Goal: Communication & Community: Answer question/provide support

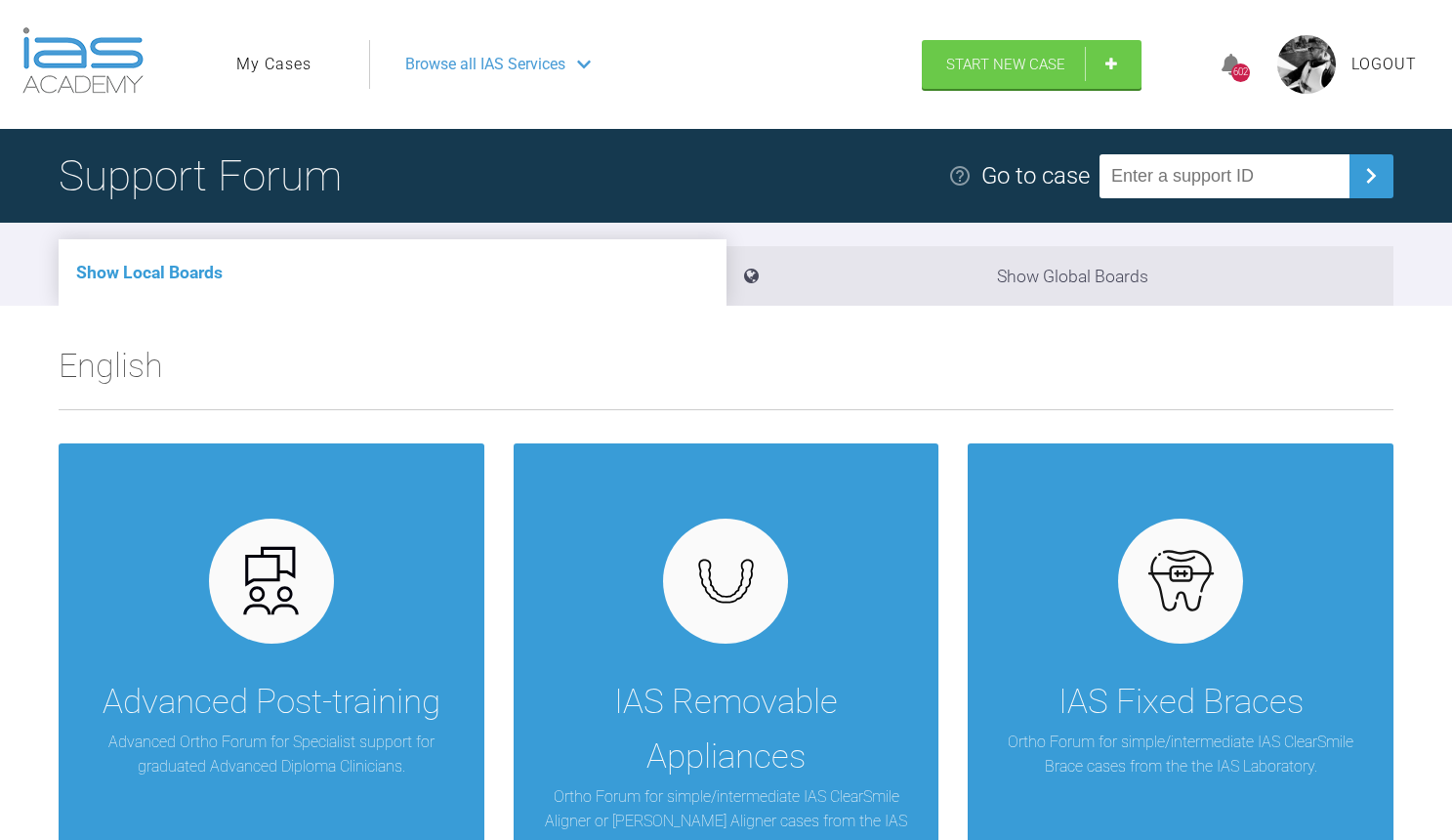
click at [289, 69] on link "My Cases" at bounding box center [274, 64] width 75 height 26
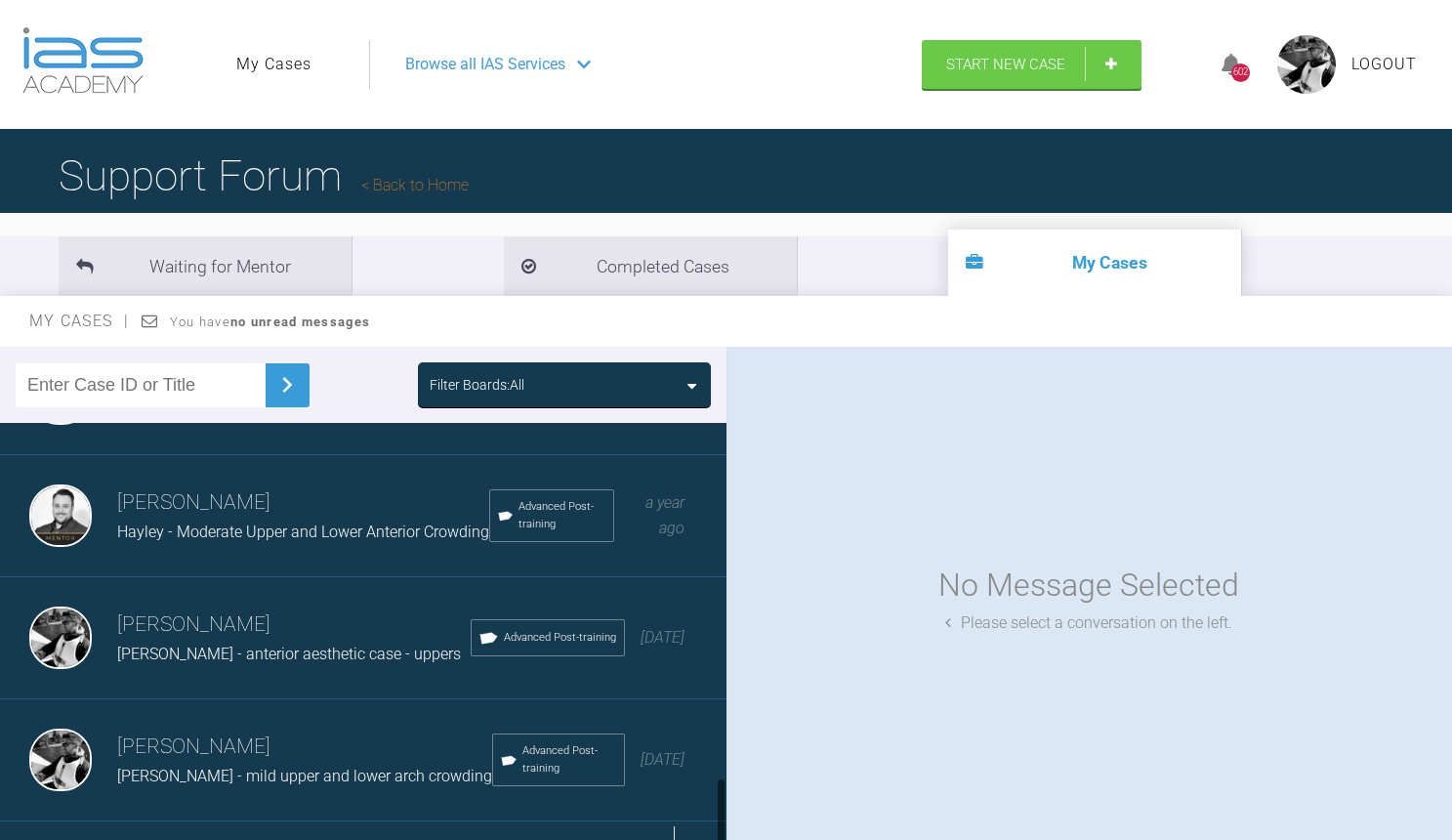
scroll to position [2061, 0]
click at [293, 822] on div "Load more" at bounding box center [363, 852] width 726 height 60
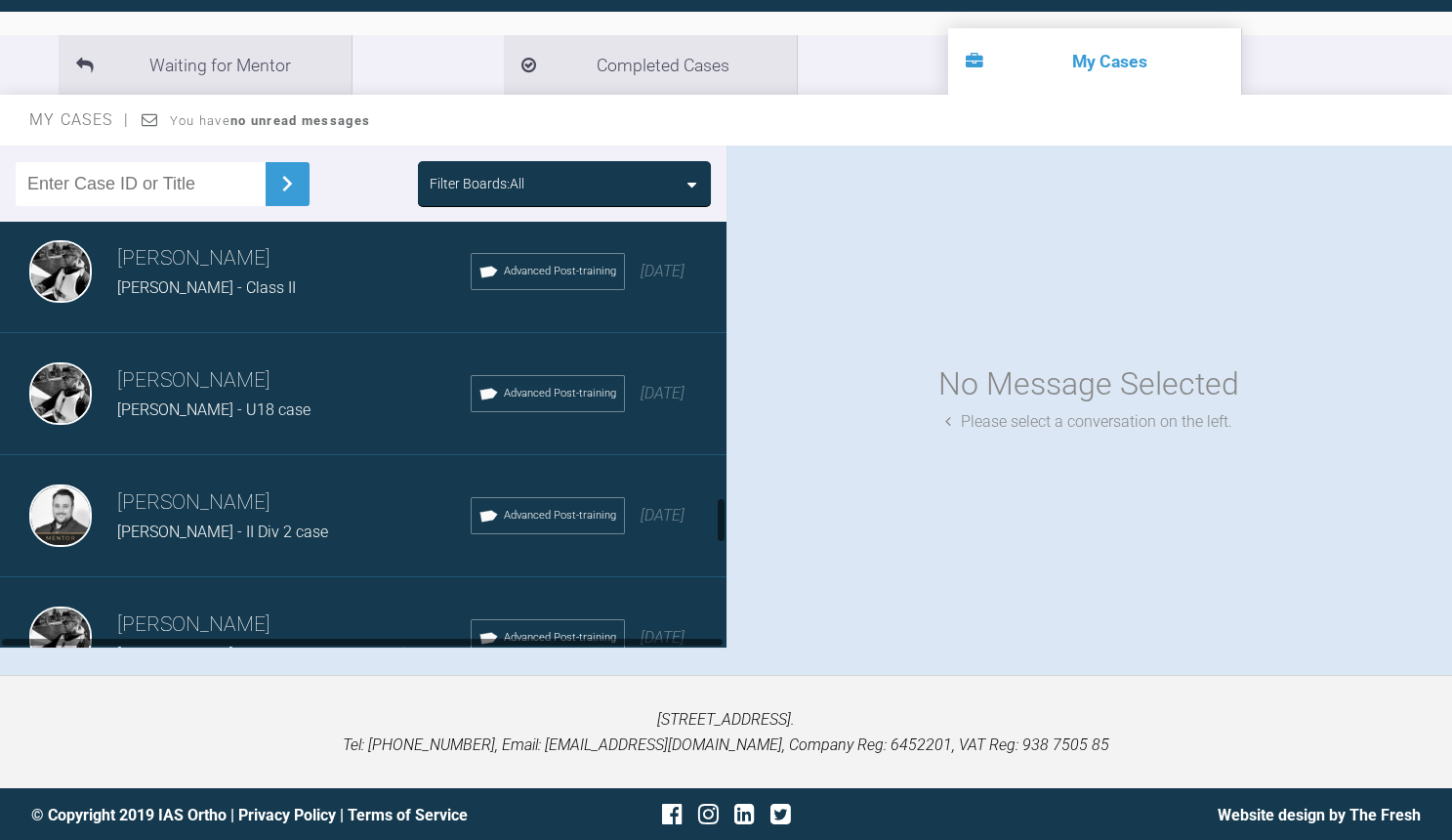
scroll to position [2521, 0]
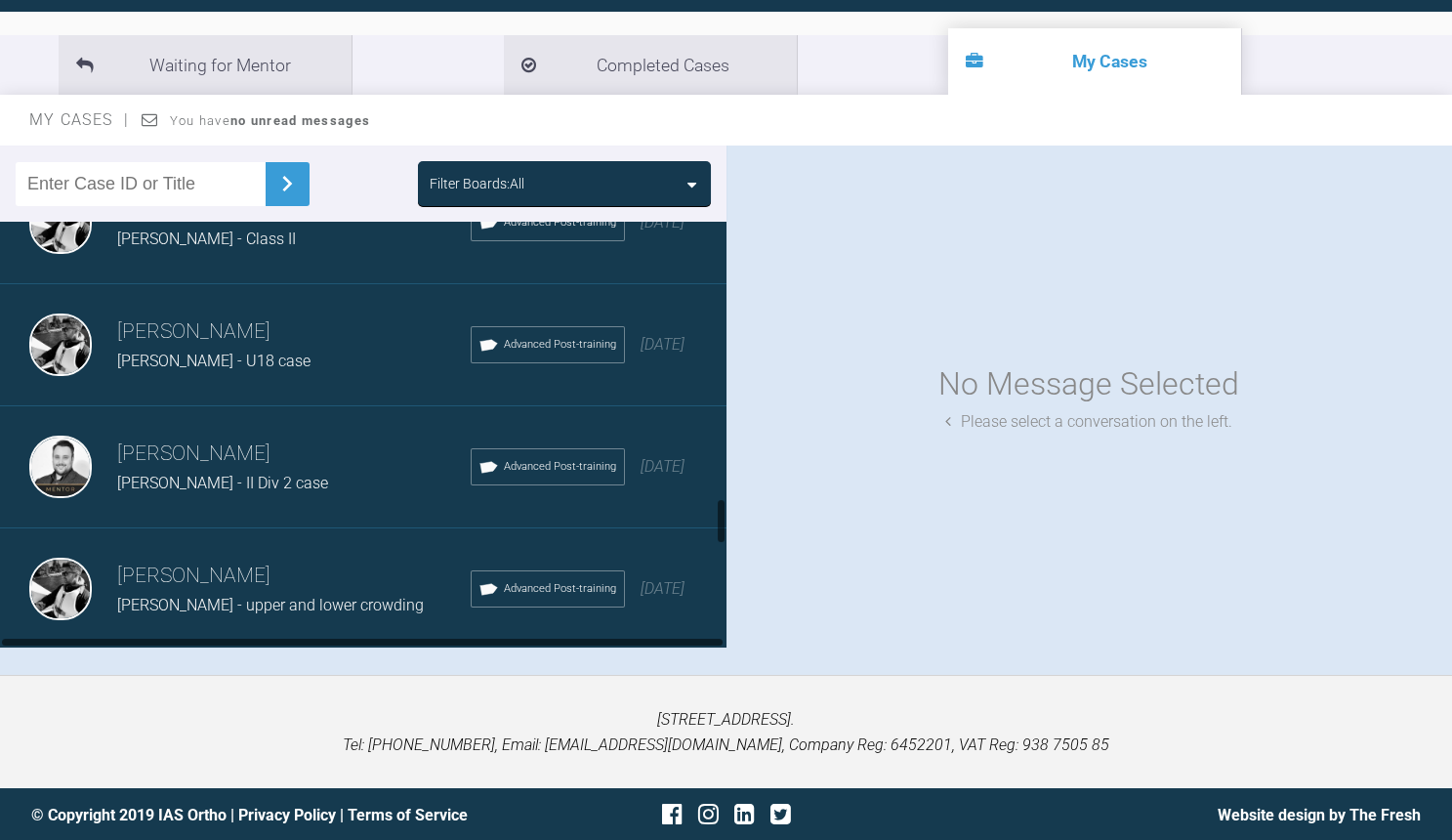
click at [274, 471] on div "[PERSON_NAME] - II Div 2 case" at bounding box center [293, 483] width 354 height 26
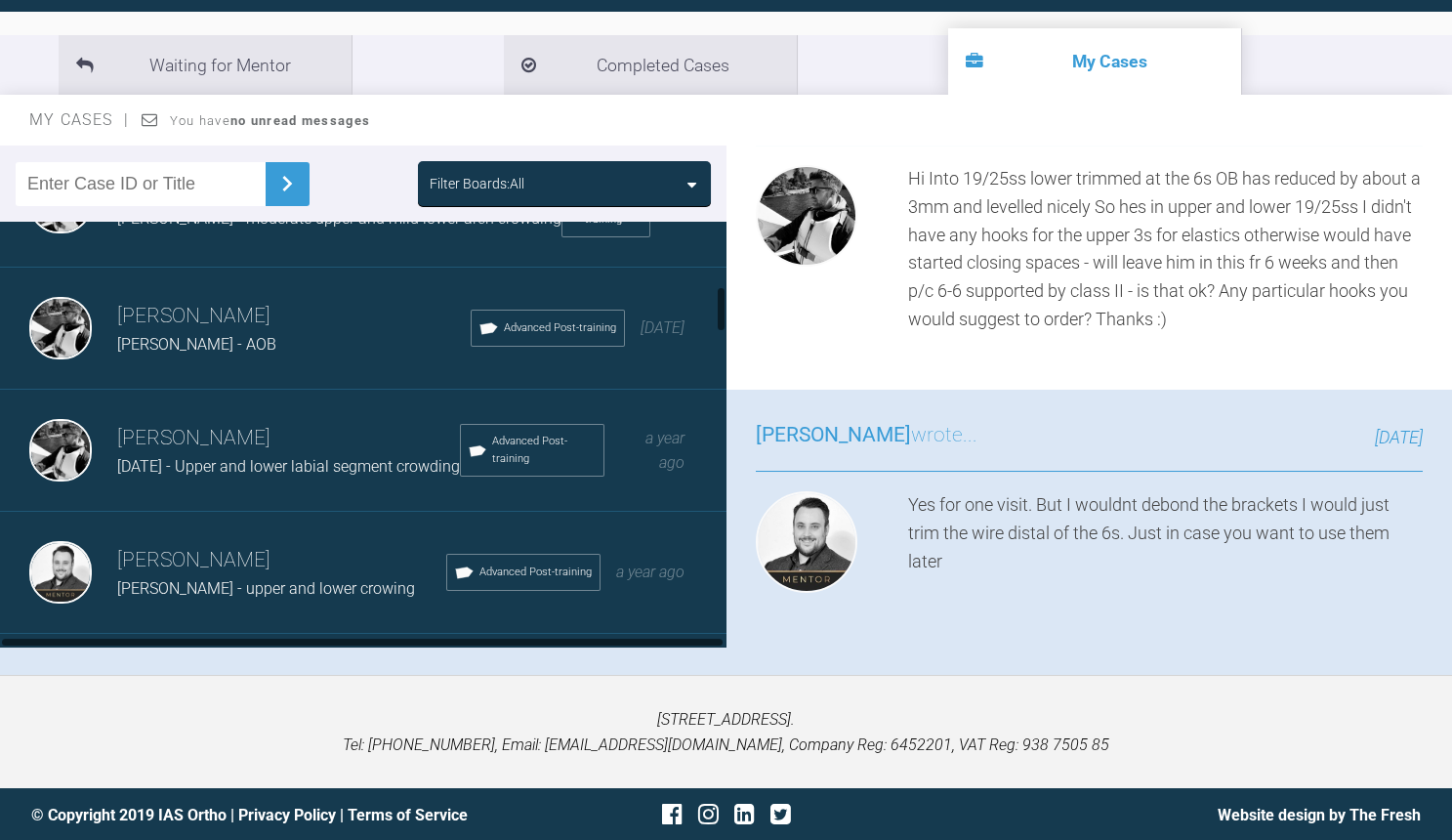
scroll to position [616, 0]
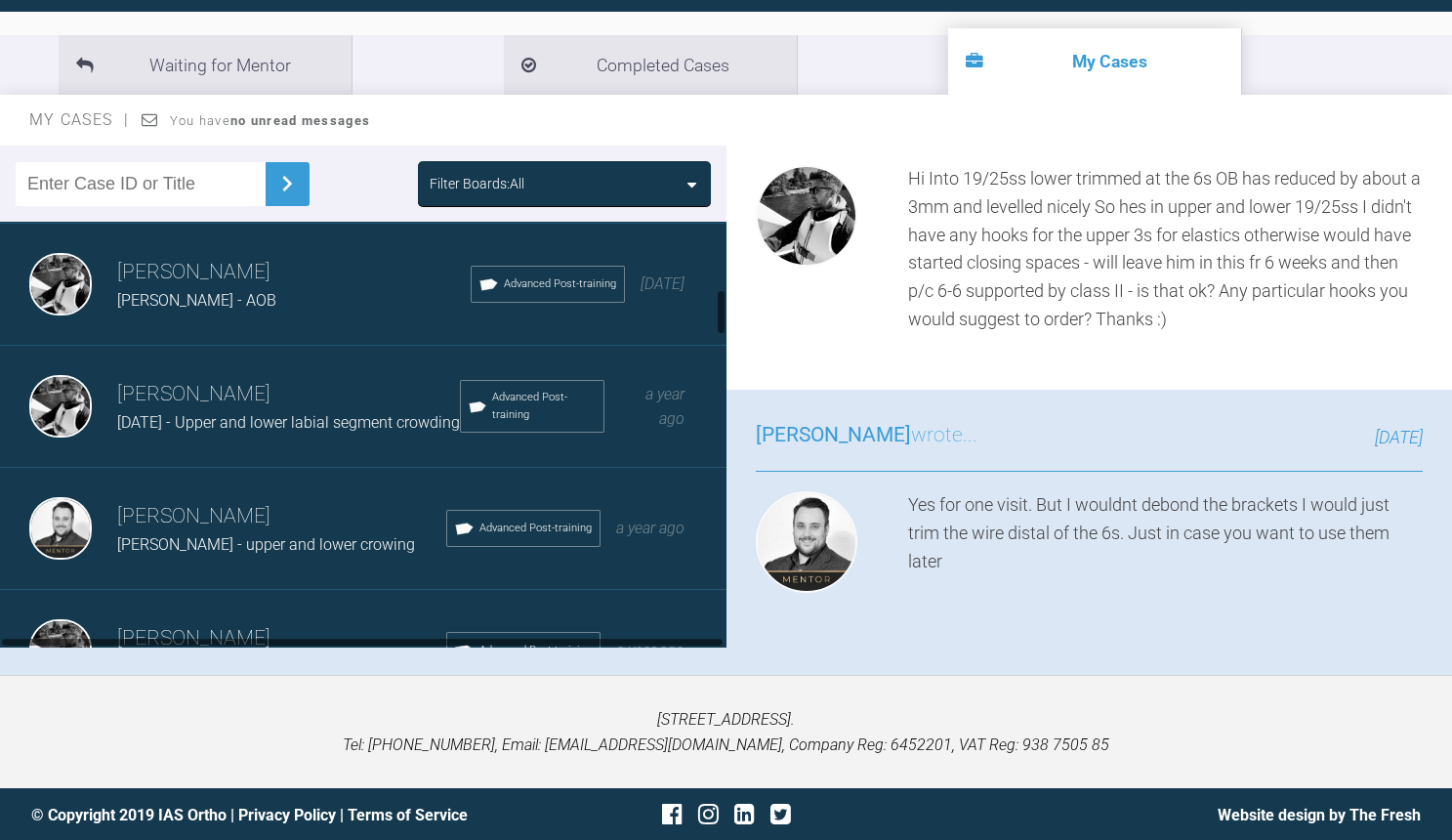
click at [323, 288] on div "[PERSON_NAME] - AOB" at bounding box center [293, 301] width 354 height 26
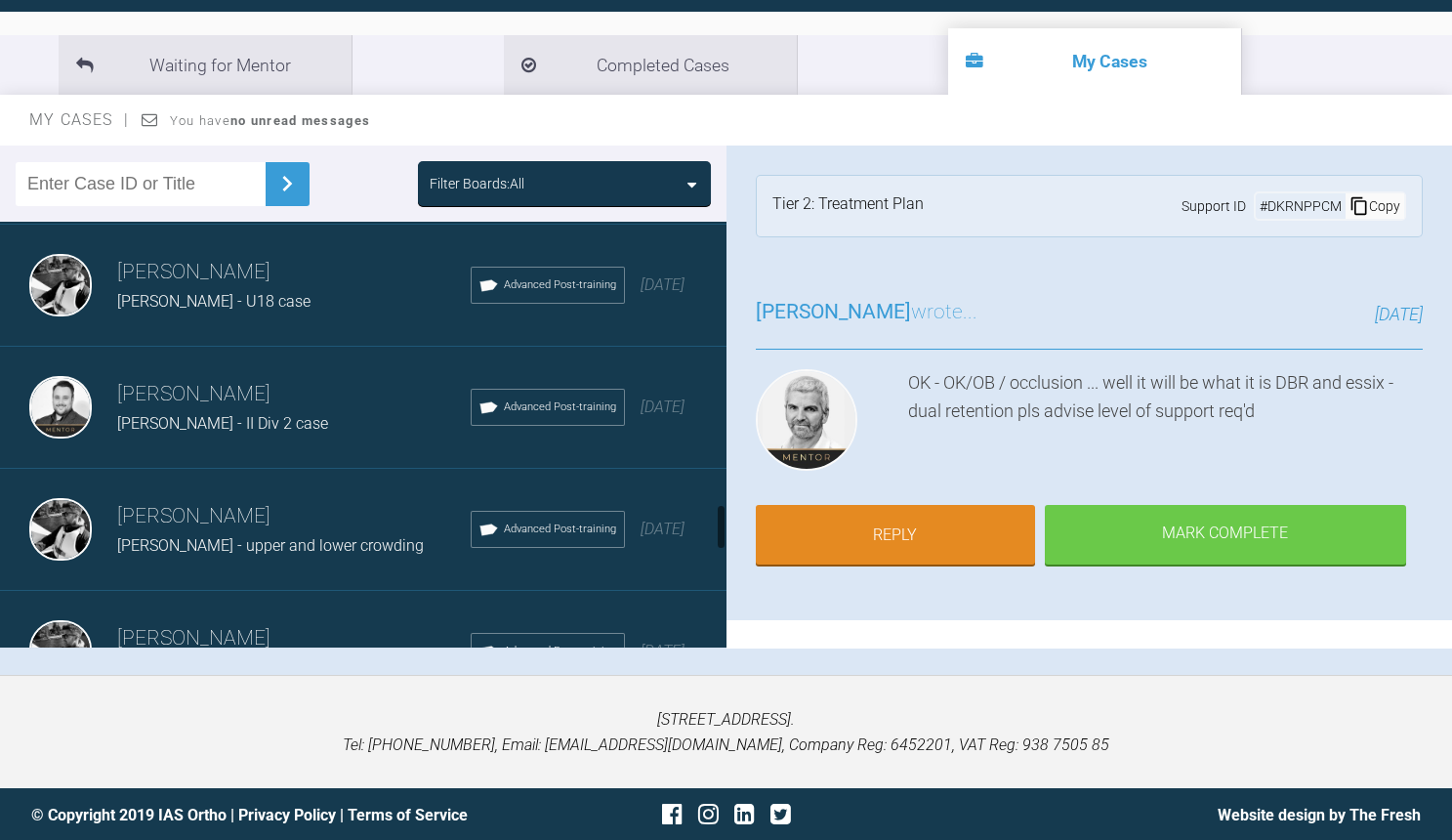
scroll to position [2504, 0]
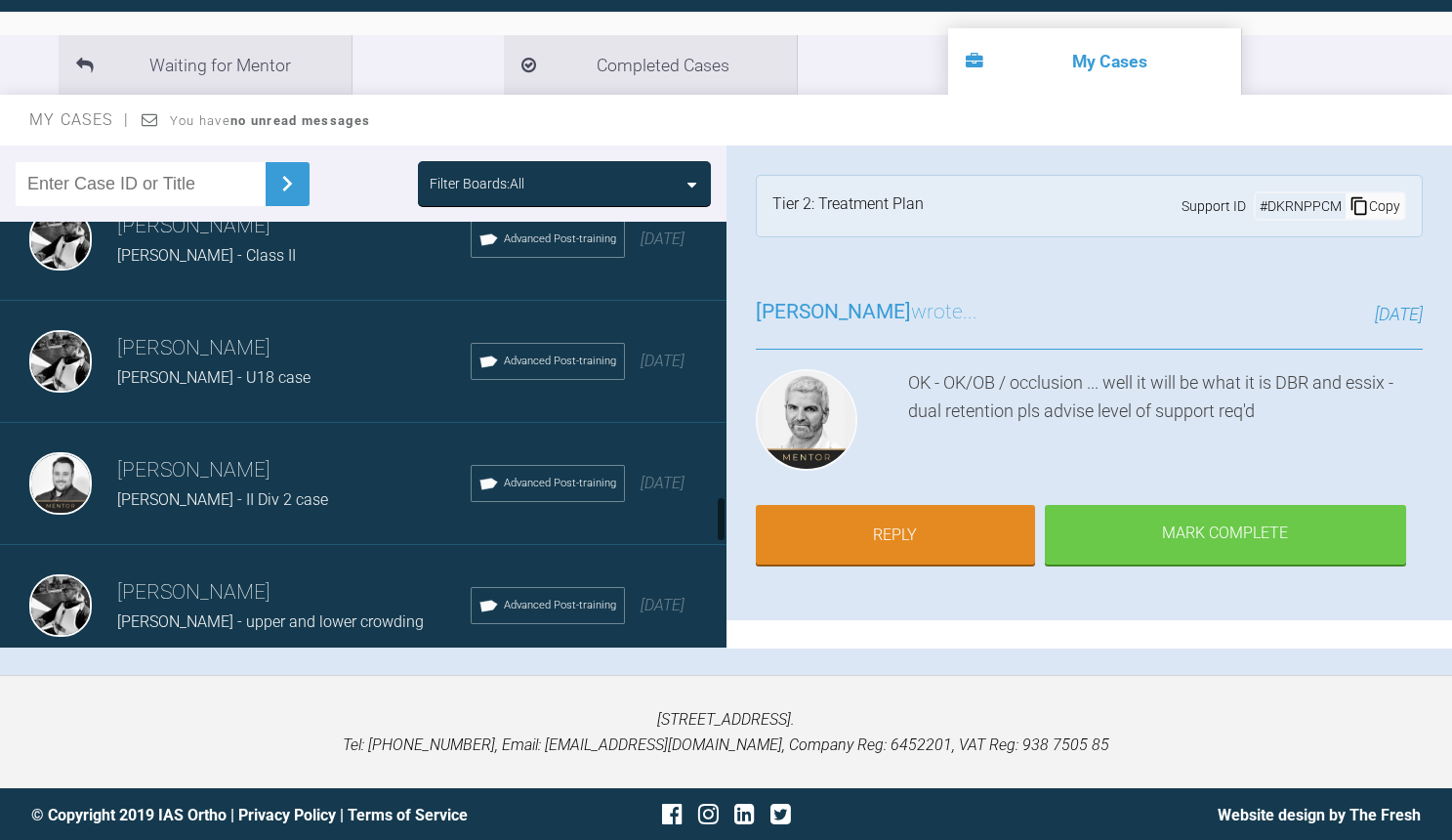
click at [370, 481] on div "[PERSON_NAME] [PERSON_NAME] Div 2 case Advanced Post-training [DATE]" at bounding box center [363, 483] width 726 height 122
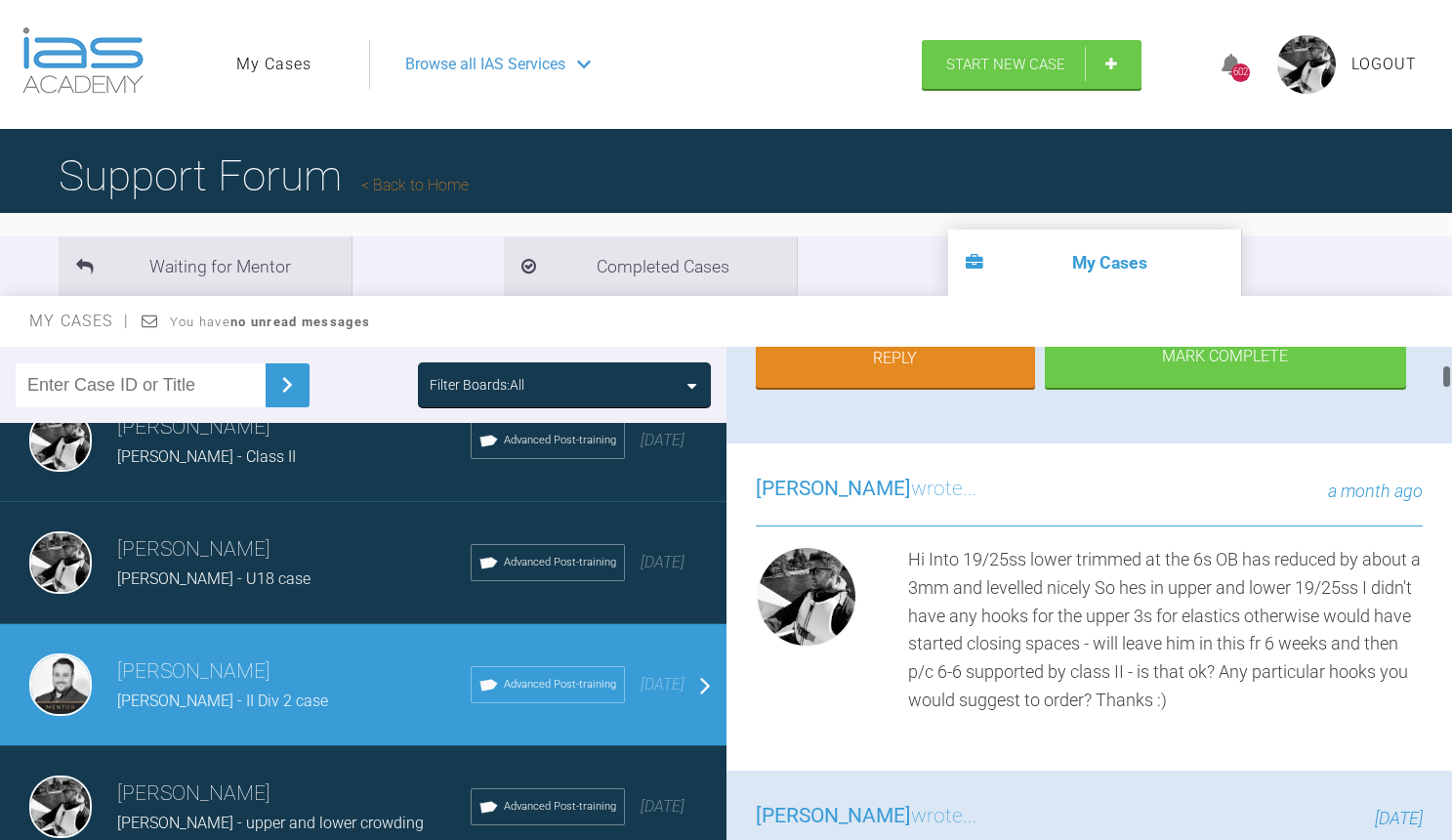
scroll to position [561, 0]
click at [933, 391] on link "Reply" at bounding box center [896, 361] width 279 height 60
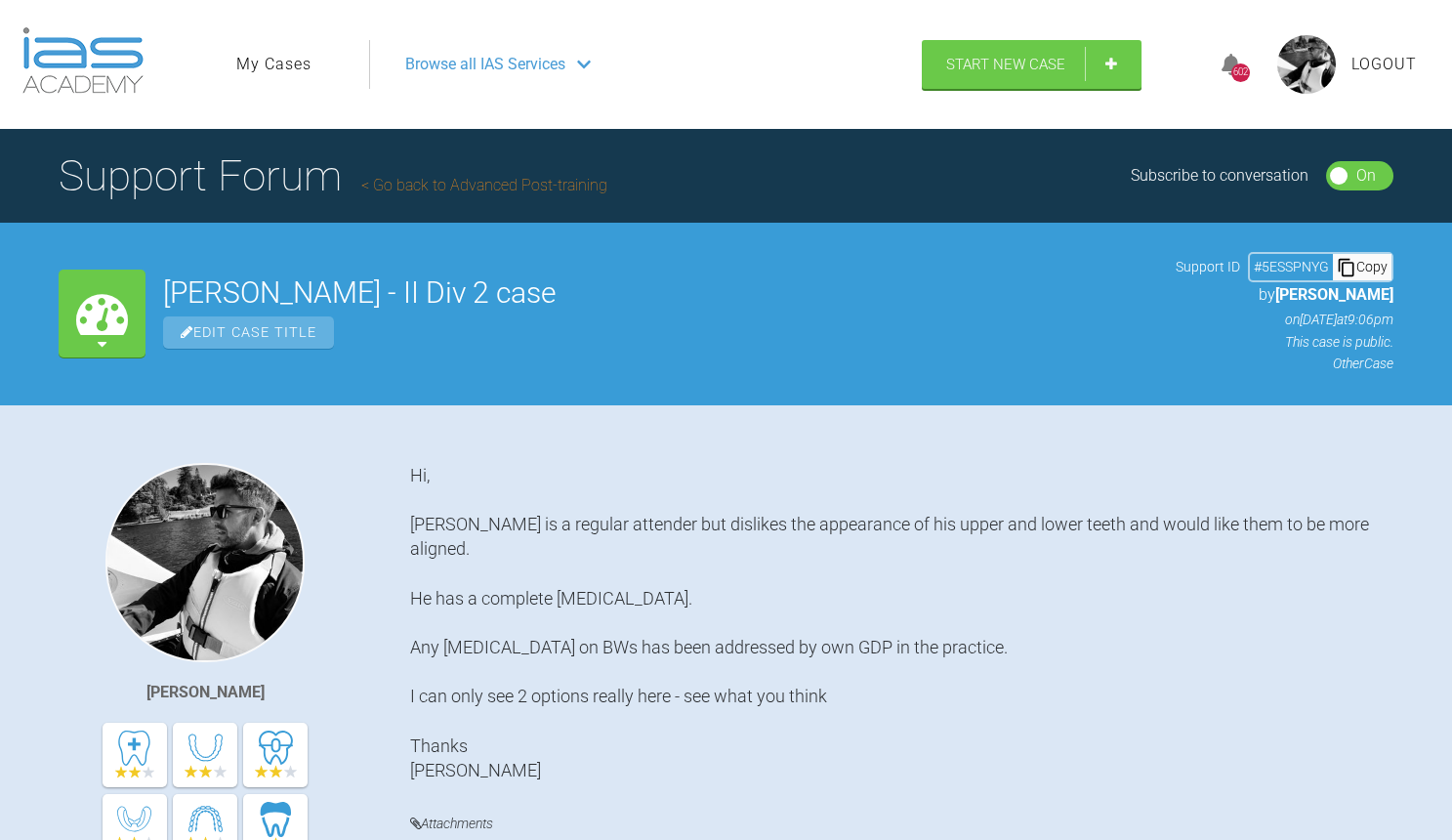
scroll to position [23763, 0]
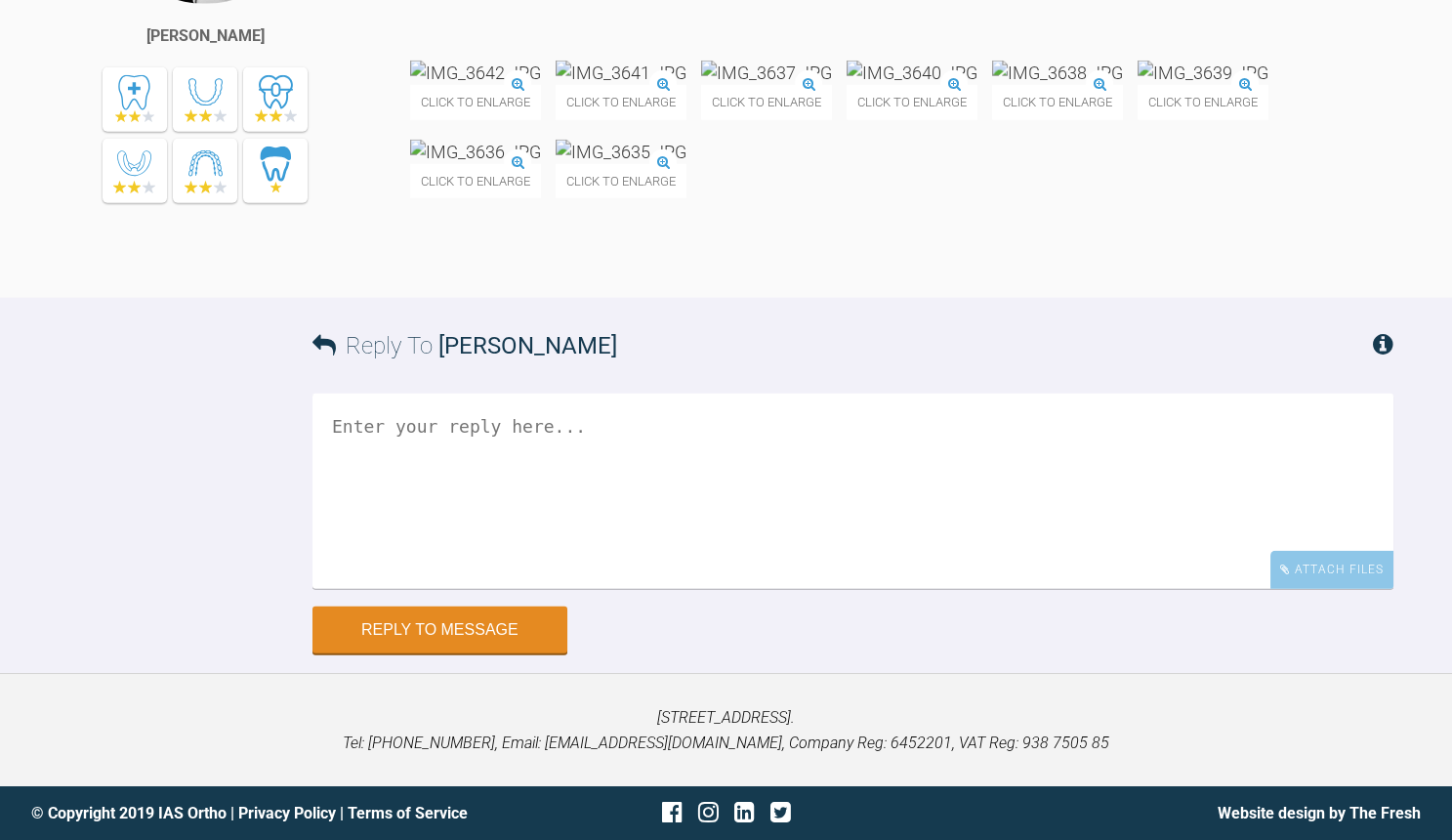
click at [475, 451] on textarea at bounding box center [852, 490] width 1081 height 195
click at [454, 529] on textarea "[PERSON_NAME] 19/25ss u/l p/c 6-6 kept lacebacks 3-6 - should I remove these ne…" at bounding box center [852, 490] width 1081 height 195
click at [827, 541] on textarea "[PERSON_NAME] 19/25ss u/l p/c 6-6 kept lacebacks upper 3-6 - should I remove th…" at bounding box center [852, 490] width 1081 height 195
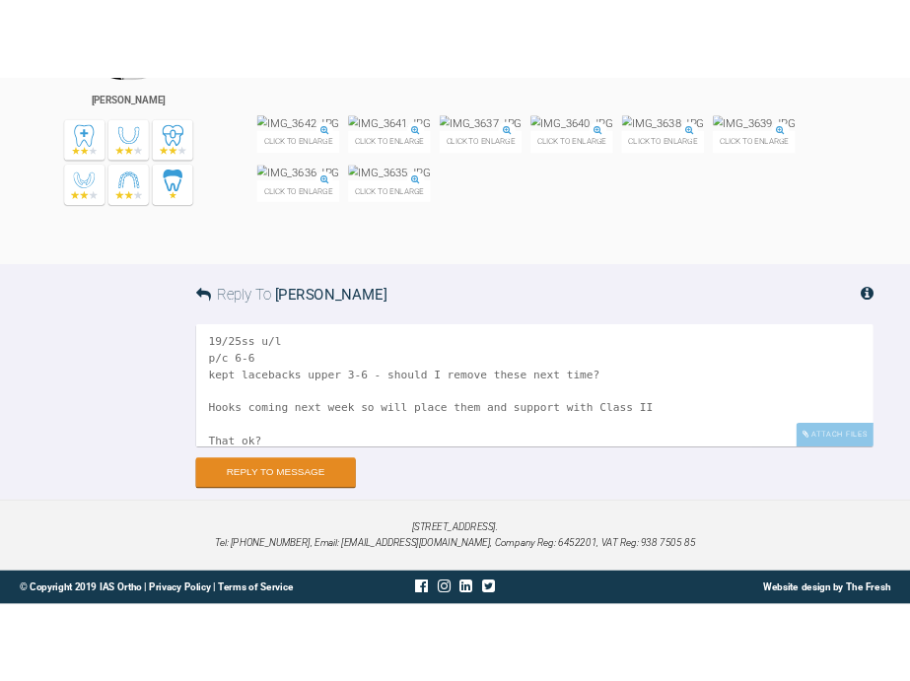
scroll to position [111, 0]
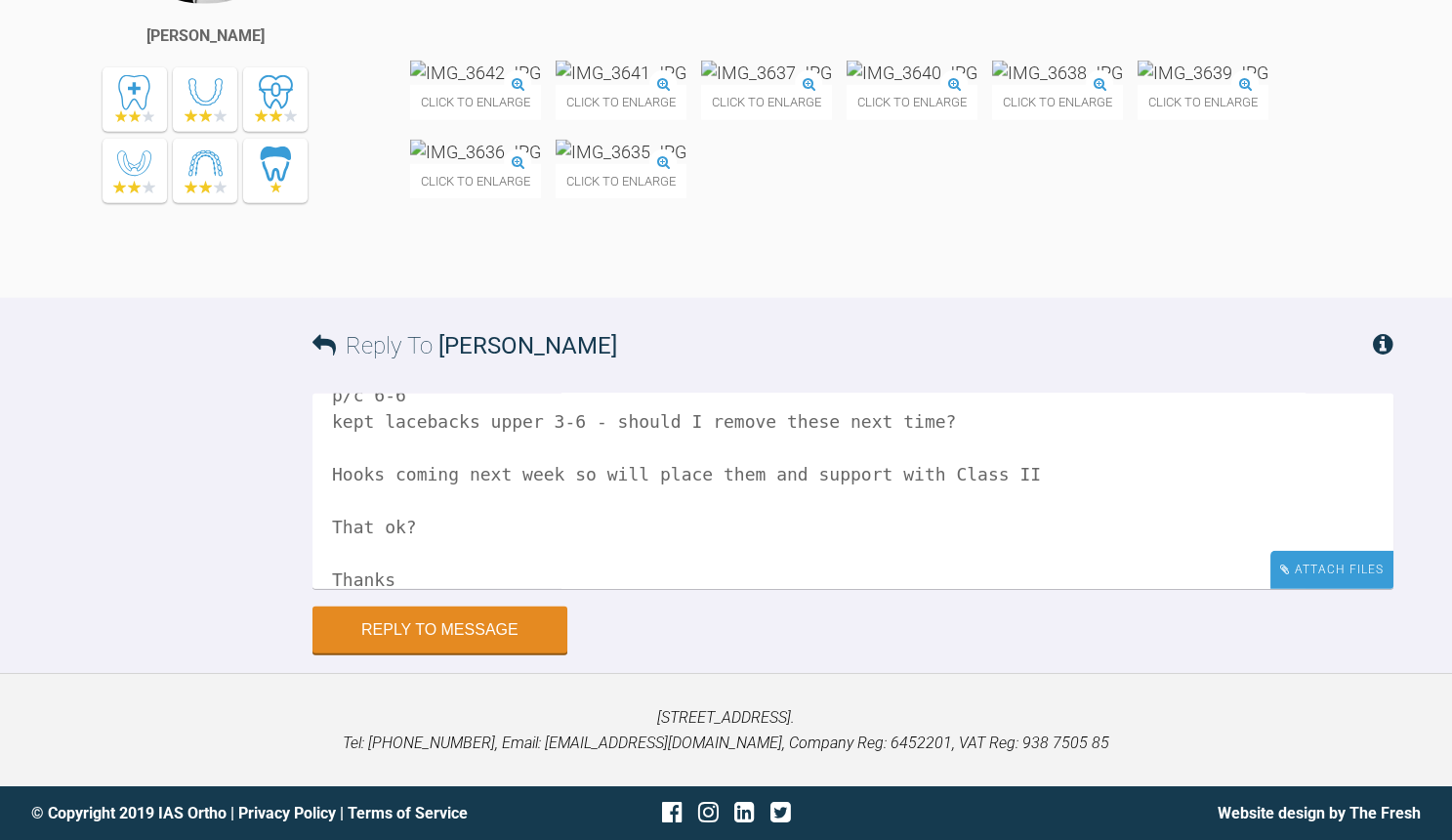
click at [1347, 567] on div "Attach Files" at bounding box center [1332, 570] width 123 height 38
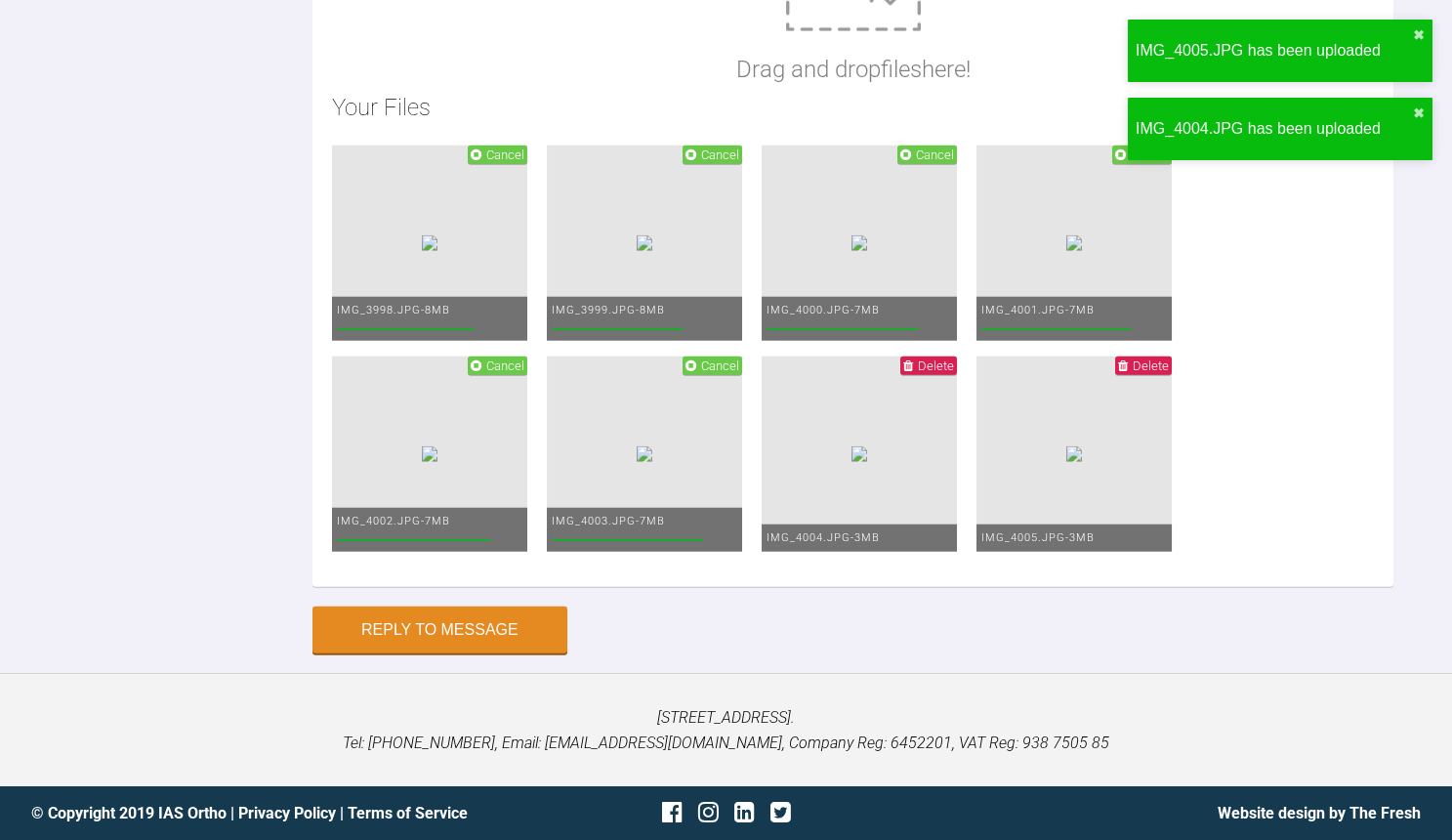
scroll to position [0, 0]
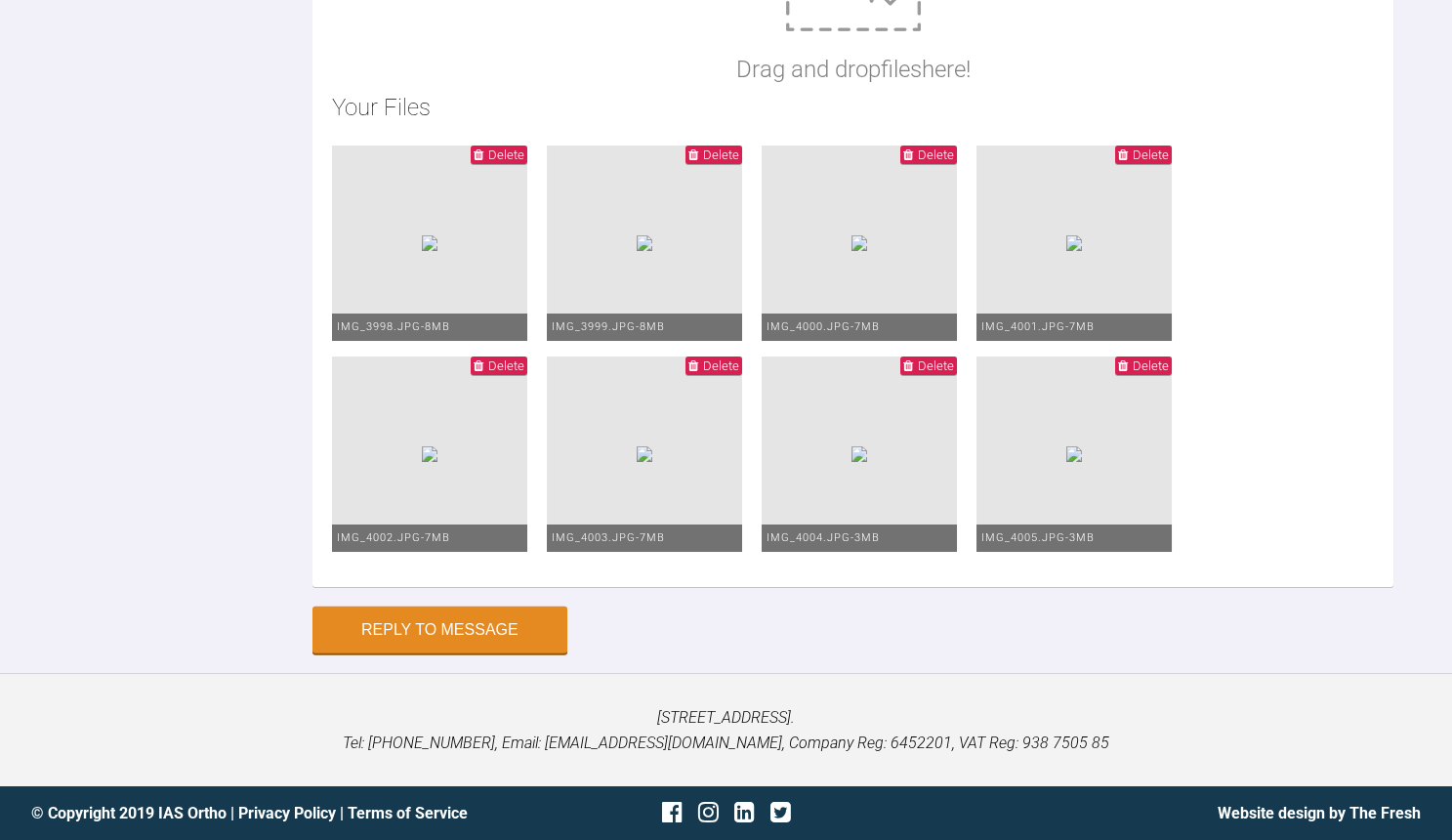
scroll to position [186, 0]
type textarea "[PERSON_NAME] 19/25ss u/l p/c 6-6 kept lacebacks upper 3-6 - should I remove th…"
click at [470, 655] on button "Reply to Message" at bounding box center [439, 631] width 255 height 47
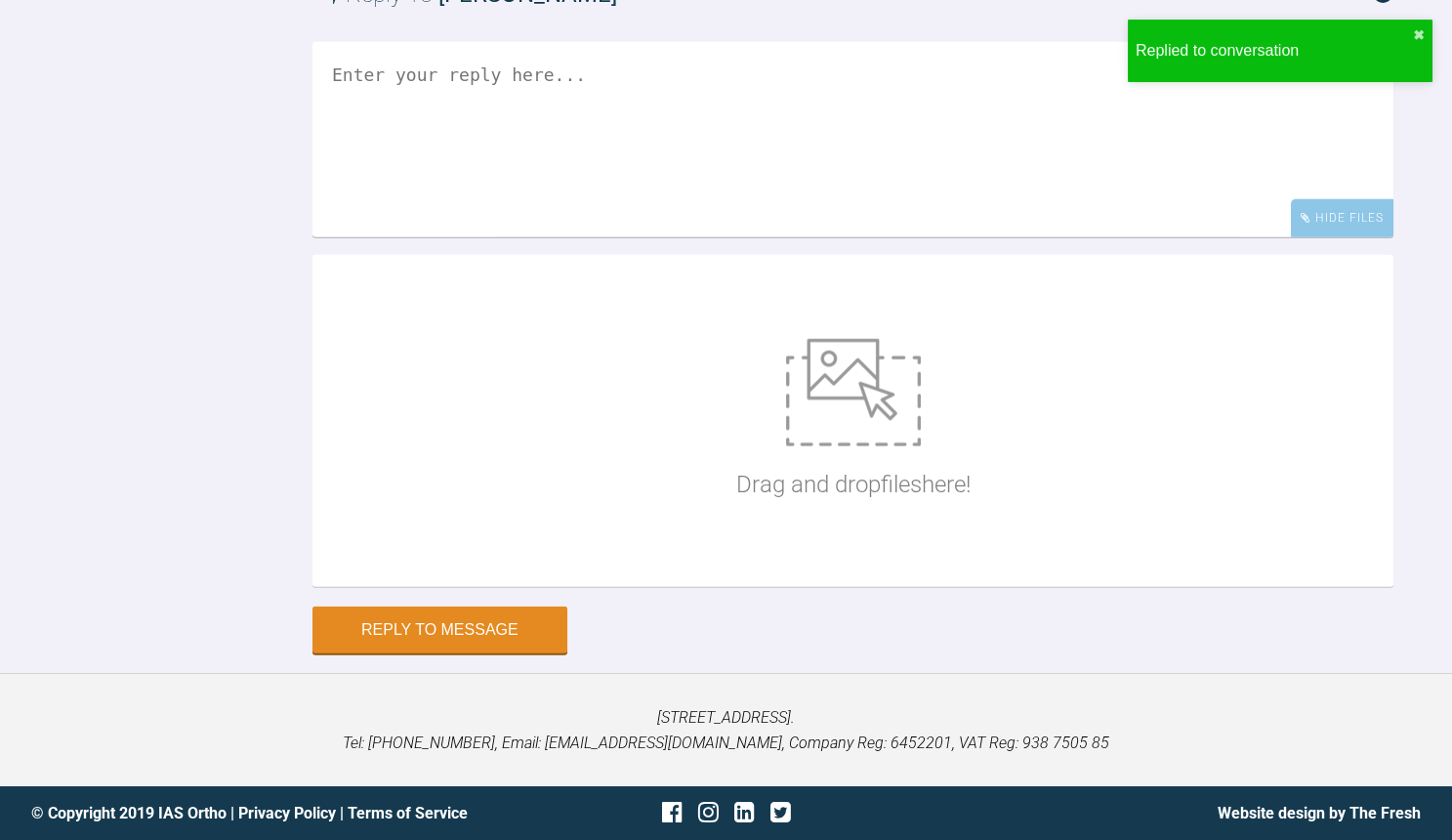
scroll to position [0, 0]
